Goal: Information Seeking & Learning: Learn about a topic

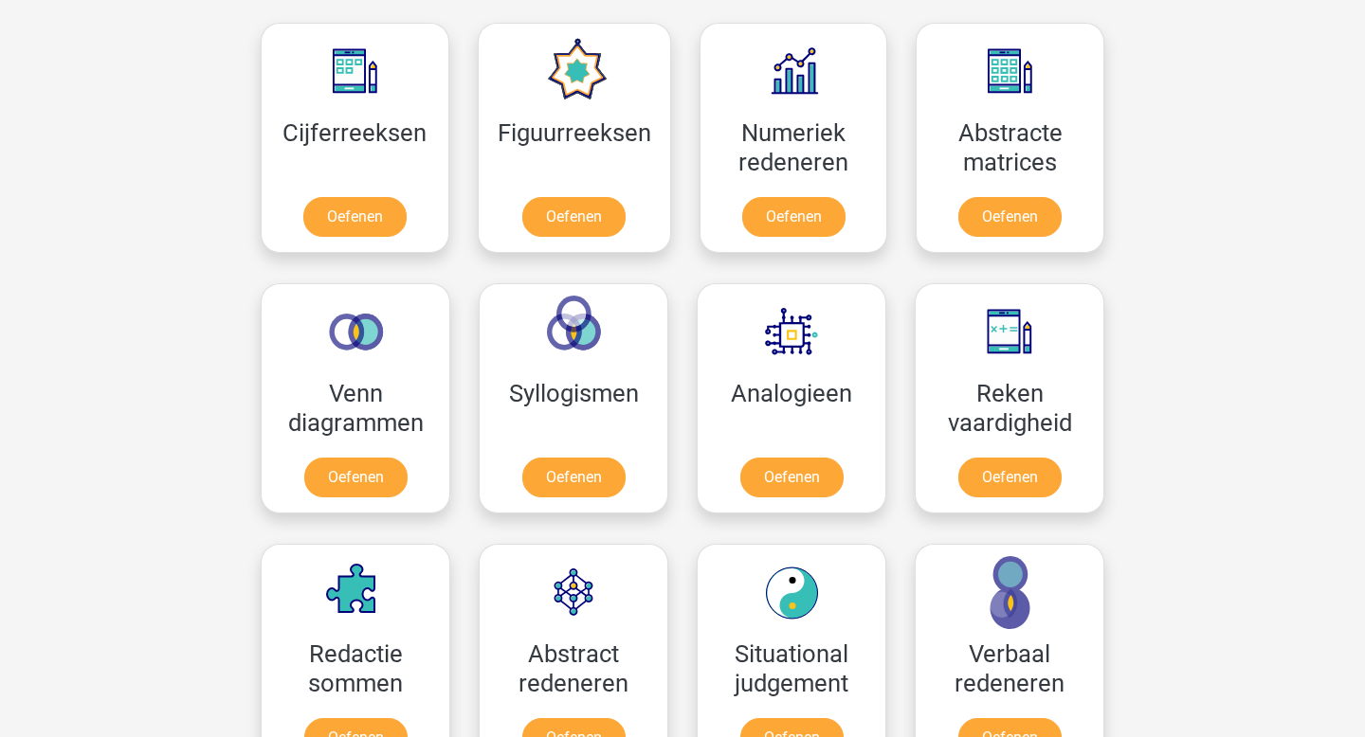
scroll to position [868, 0]
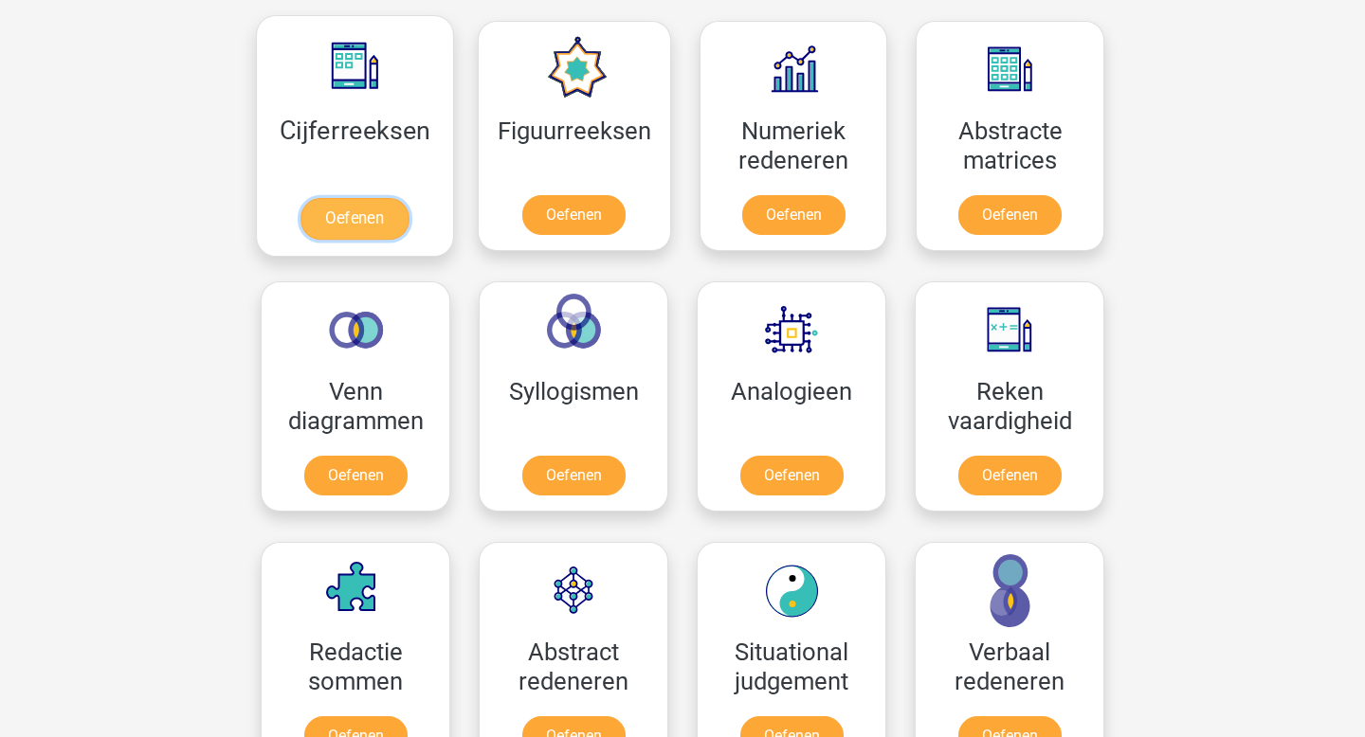
click at [351, 205] on link "Oefenen" at bounding box center [354, 219] width 108 height 42
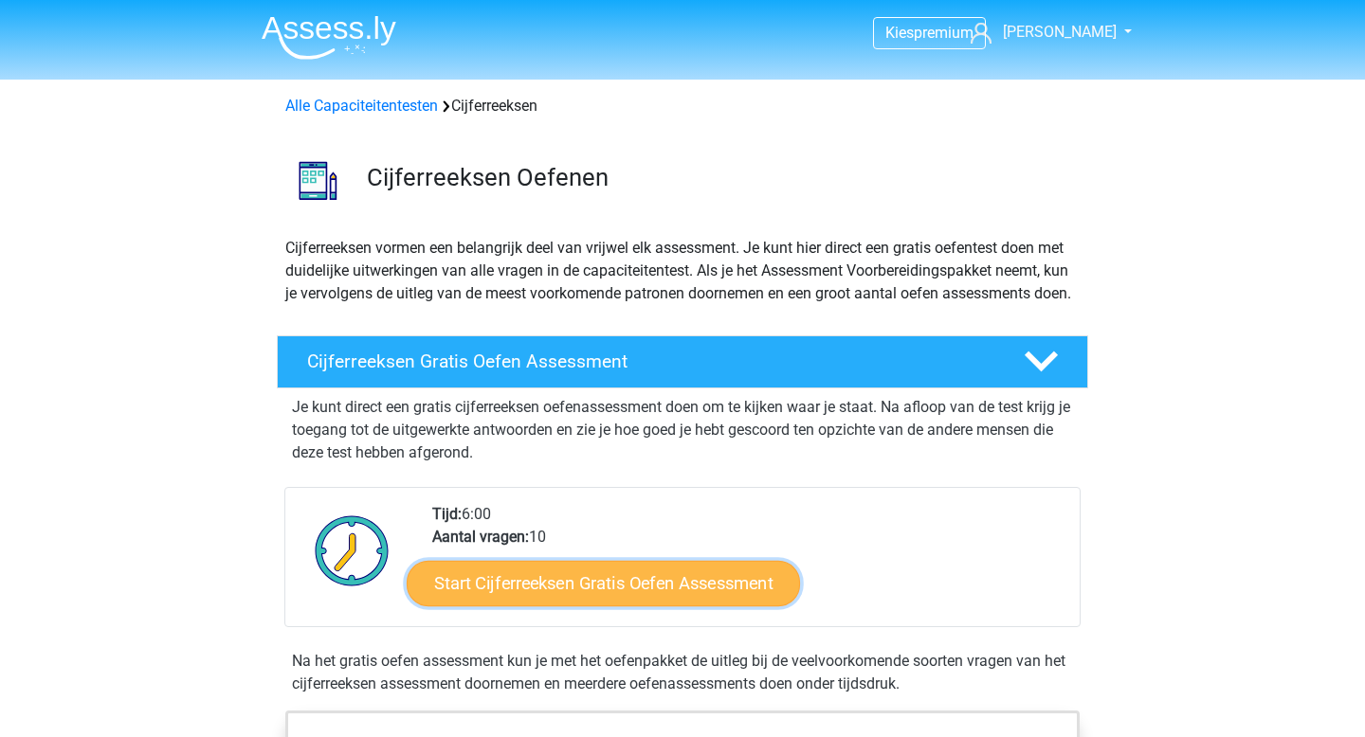
click at [583, 603] on link "Start Cijferreeksen Gratis Oefen Assessment" at bounding box center [603, 582] width 393 height 45
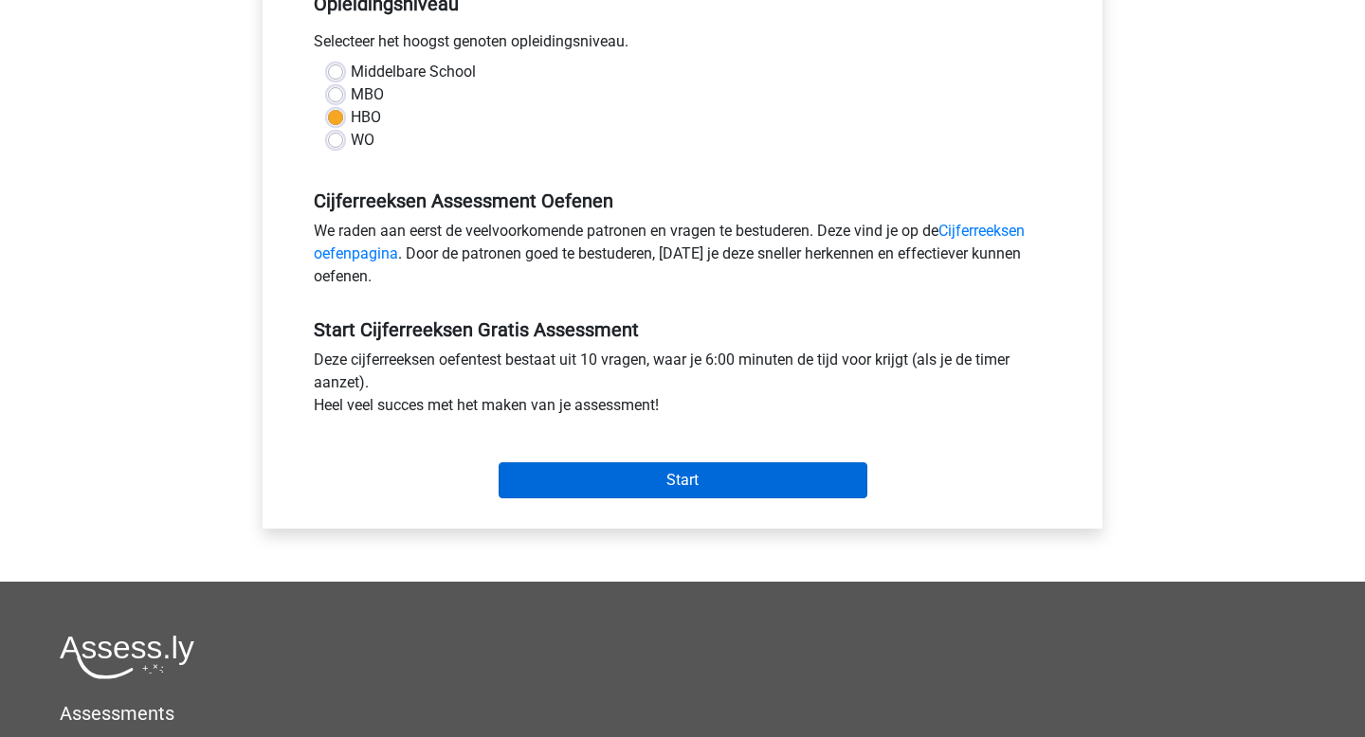
scroll to position [423, 0]
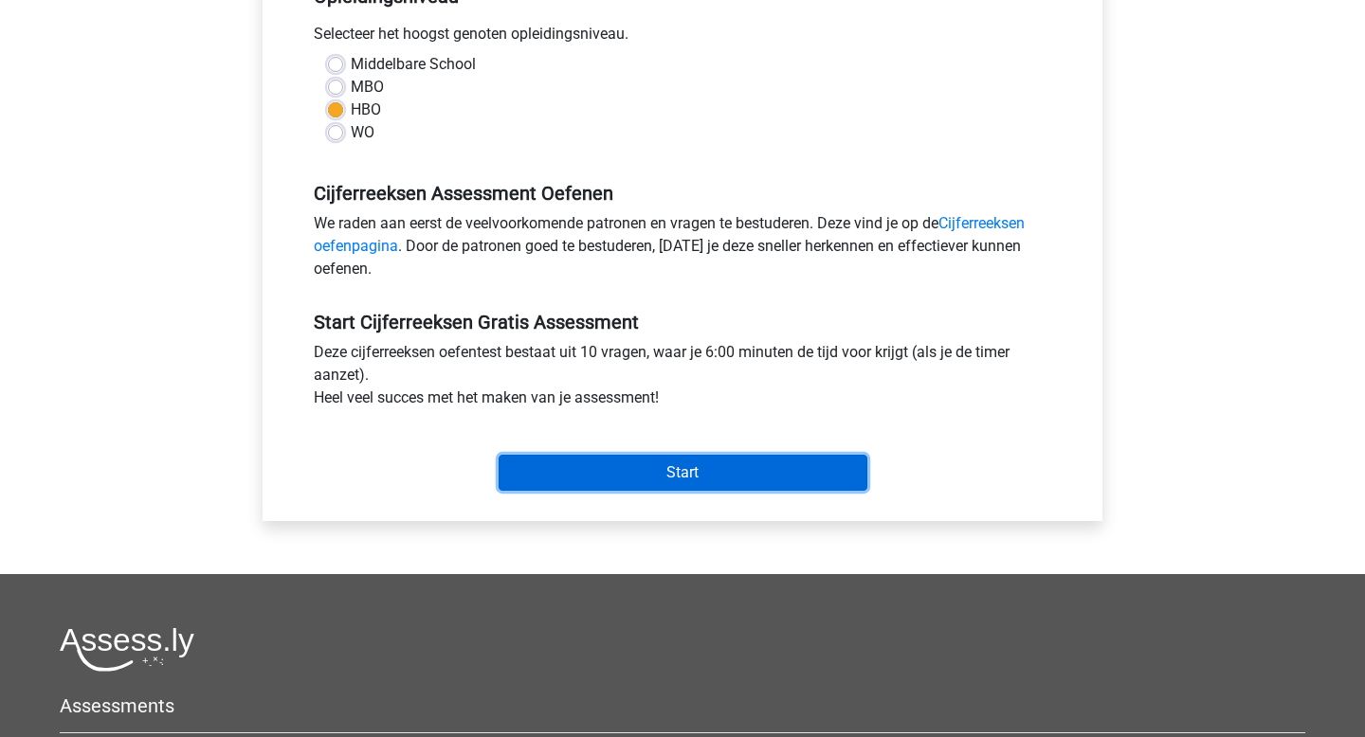
click at [702, 484] on input "Start" at bounding box center [683, 473] width 369 height 36
